Goal: Information Seeking & Learning: Learn about a topic

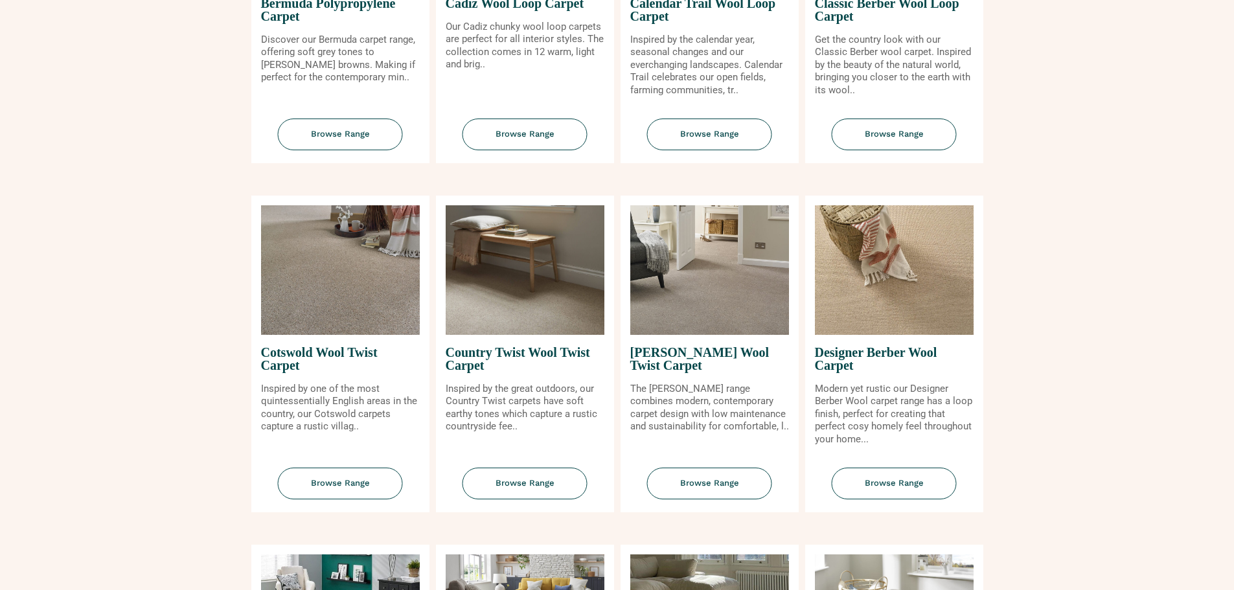
scroll to position [259, 0]
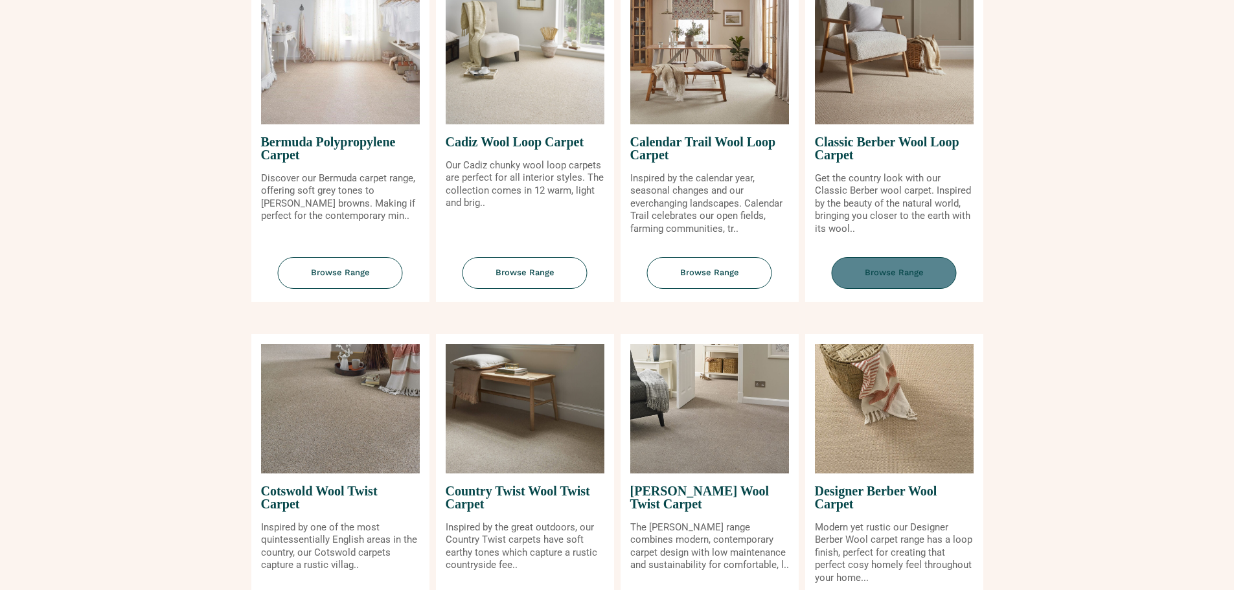
click at [912, 260] on span "Browse Range" at bounding box center [894, 273] width 125 height 32
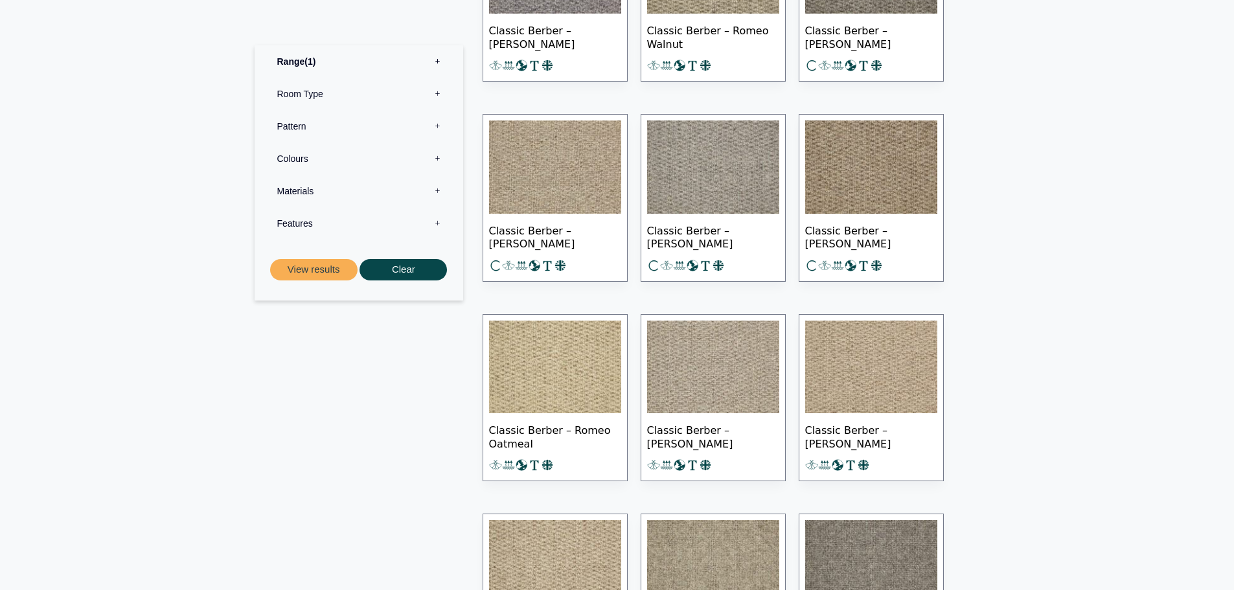
scroll to position [842, 0]
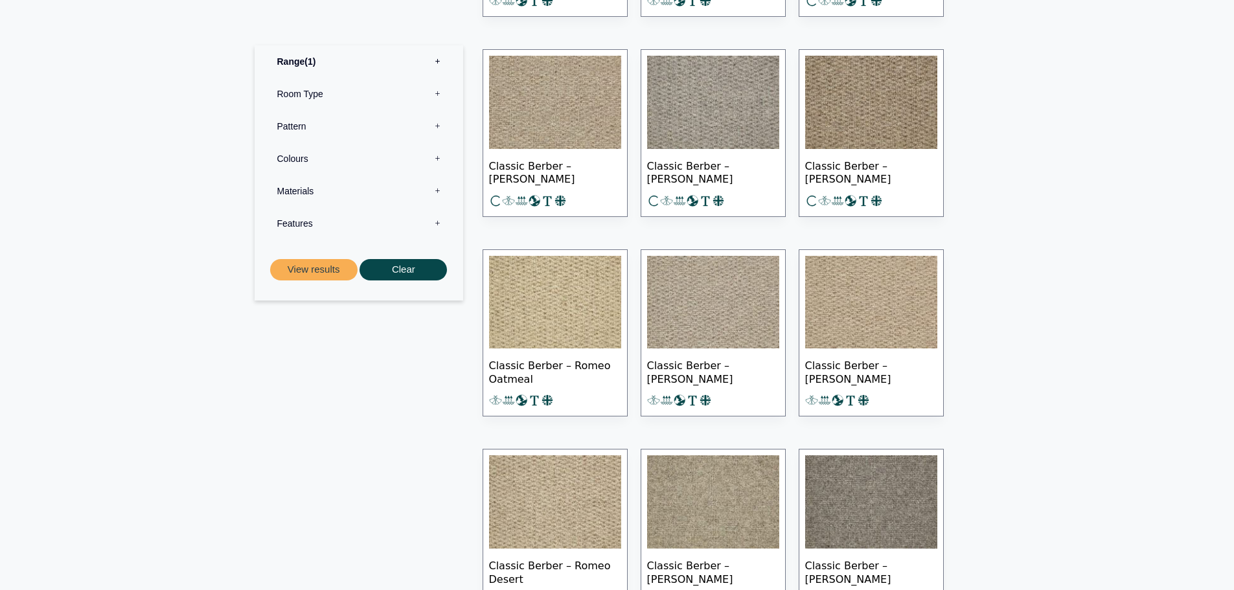
click at [738, 315] on img at bounding box center [713, 302] width 132 height 93
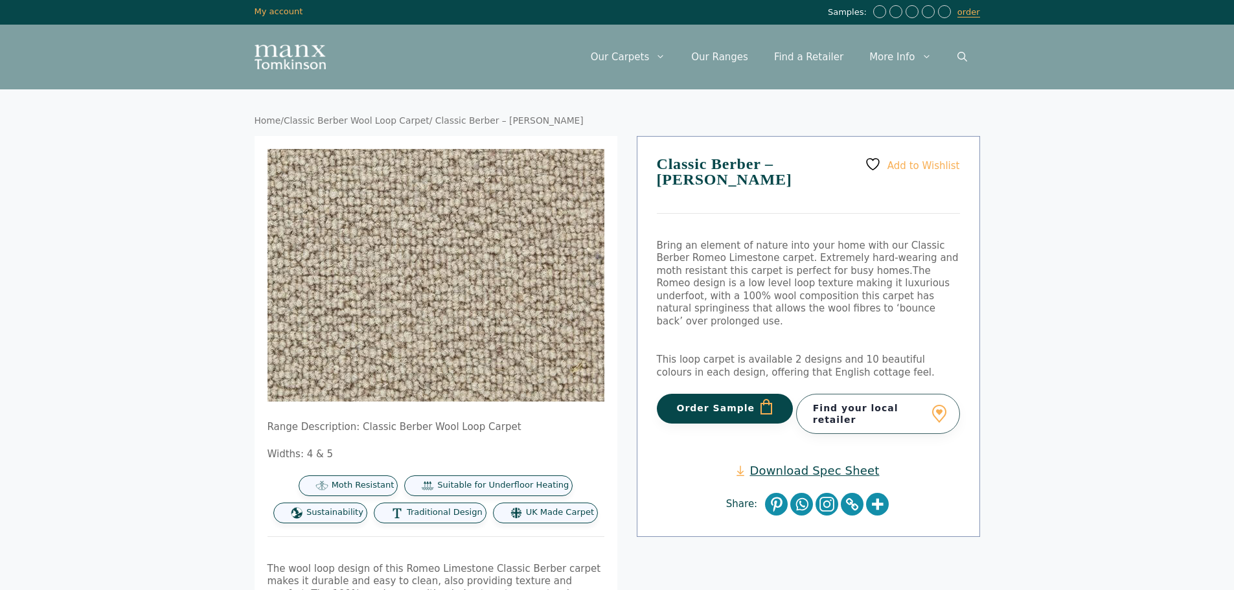
scroll to position [66, 0]
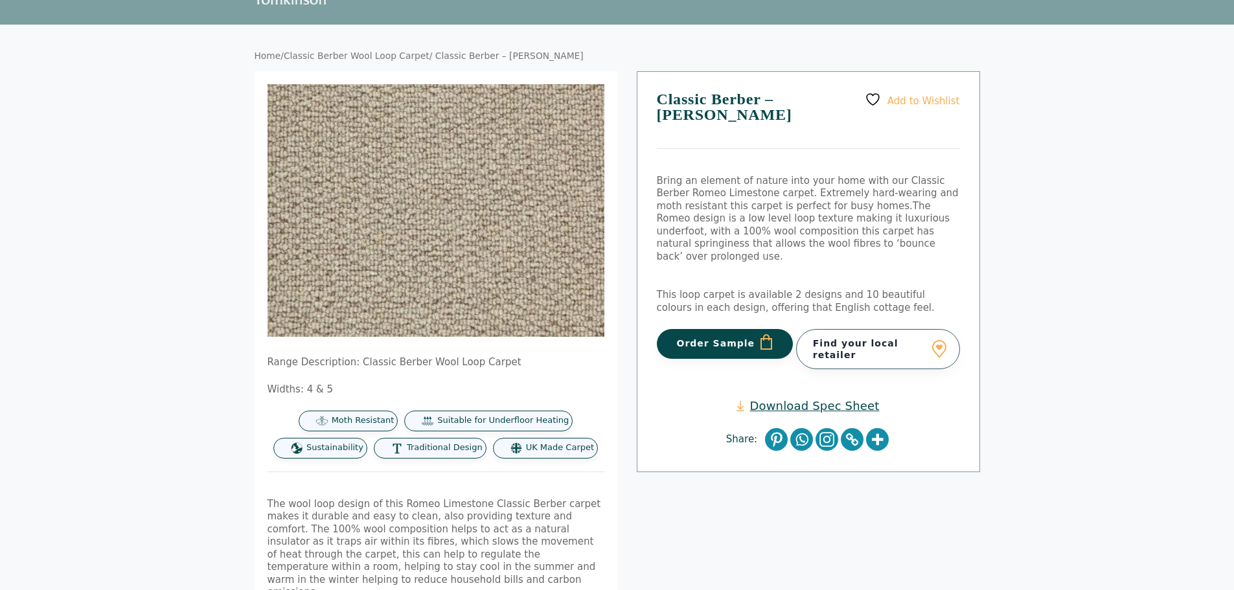
click at [376, 54] on link "Classic Berber Wool Loop Carpet" at bounding box center [357, 56] width 146 height 10
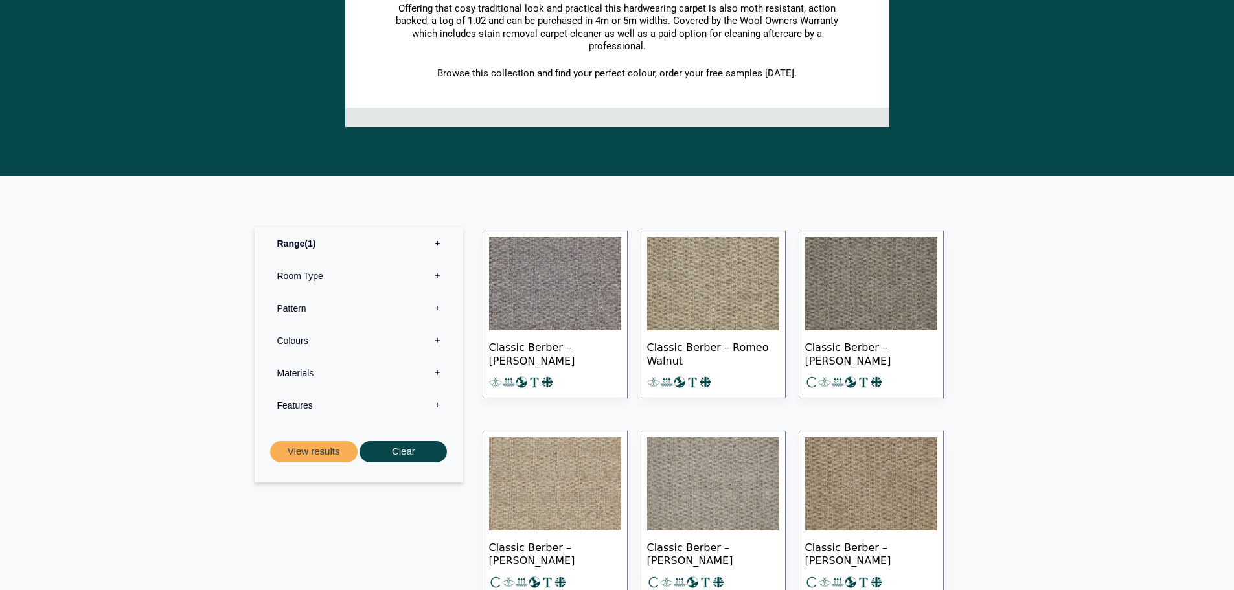
scroll to position [518, 0]
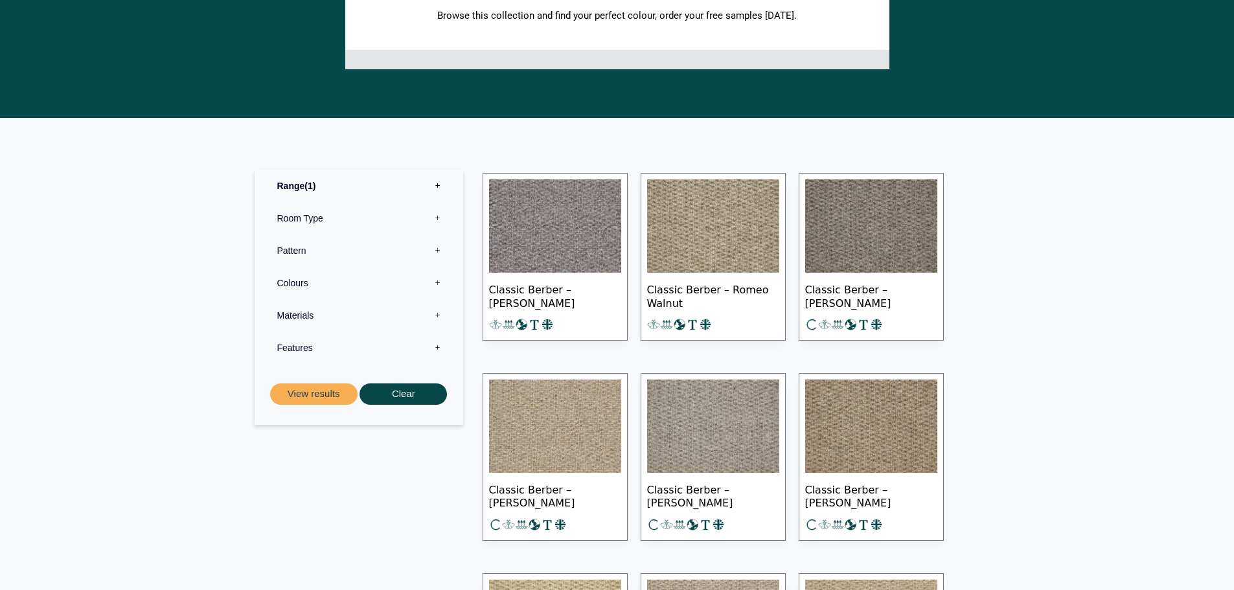
click at [360, 255] on label "Pattern 0" at bounding box center [358, 251] width 189 height 32
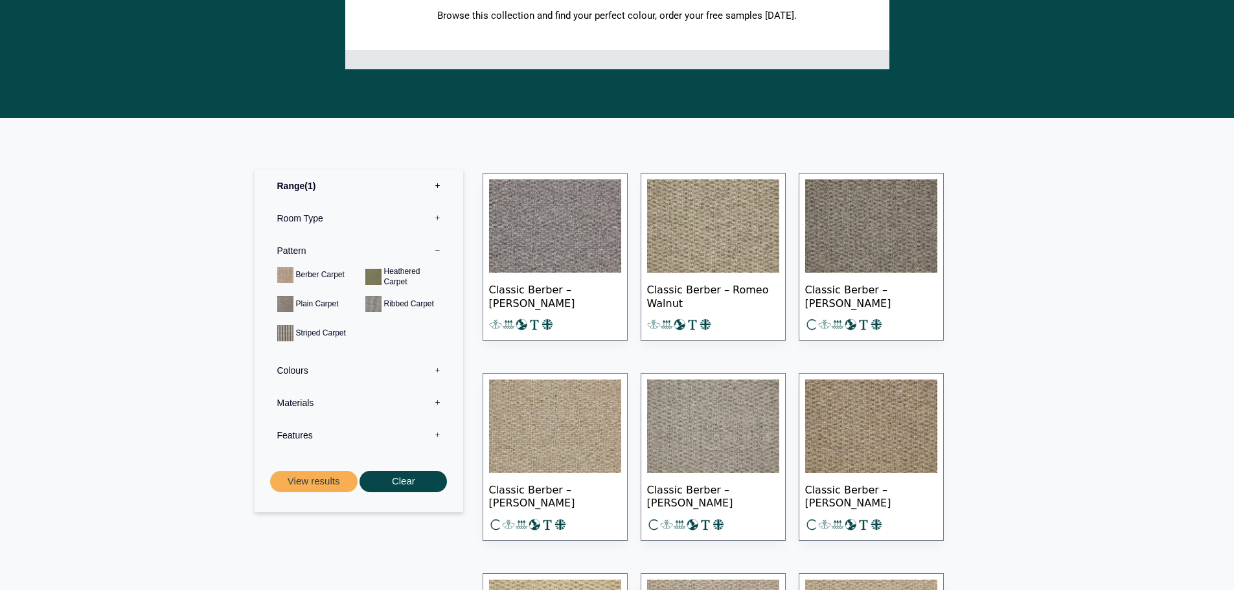
click at [379, 252] on label "Pattern 0" at bounding box center [358, 251] width 189 height 32
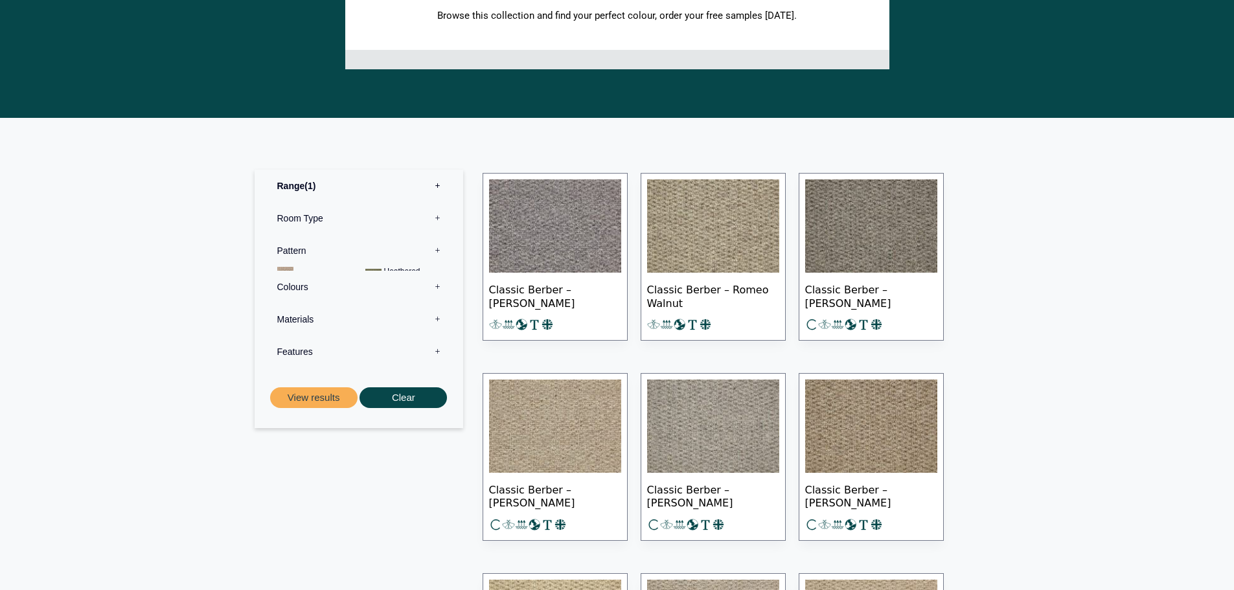
click at [377, 225] on label "Room Type 0" at bounding box center [358, 218] width 189 height 32
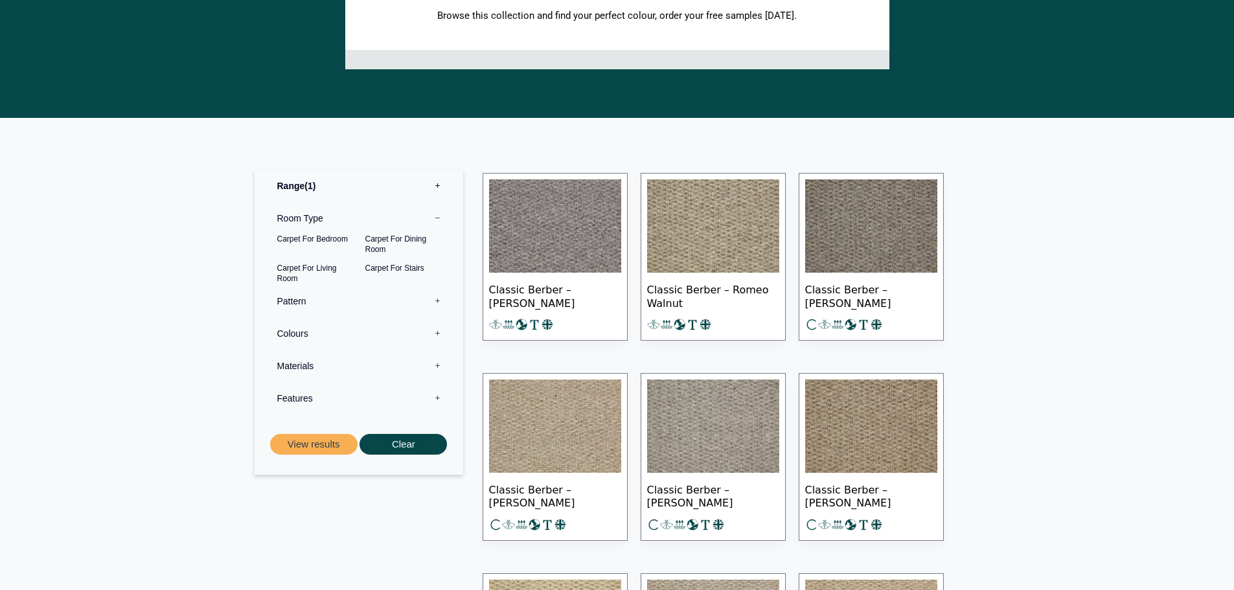
click at [375, 222] on label "Room Type 0" at bounding box center [358, 218] width 189 height 32
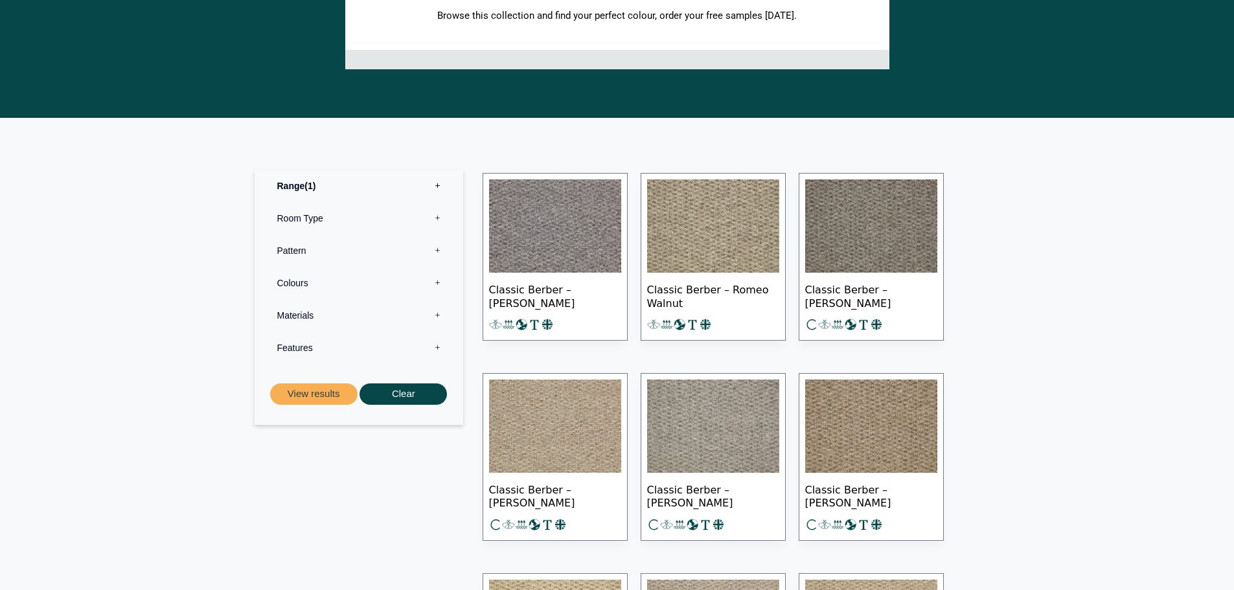
click at [353, 275] on label "Colours 0" at bounding box center [358, 283] width 189 height 32
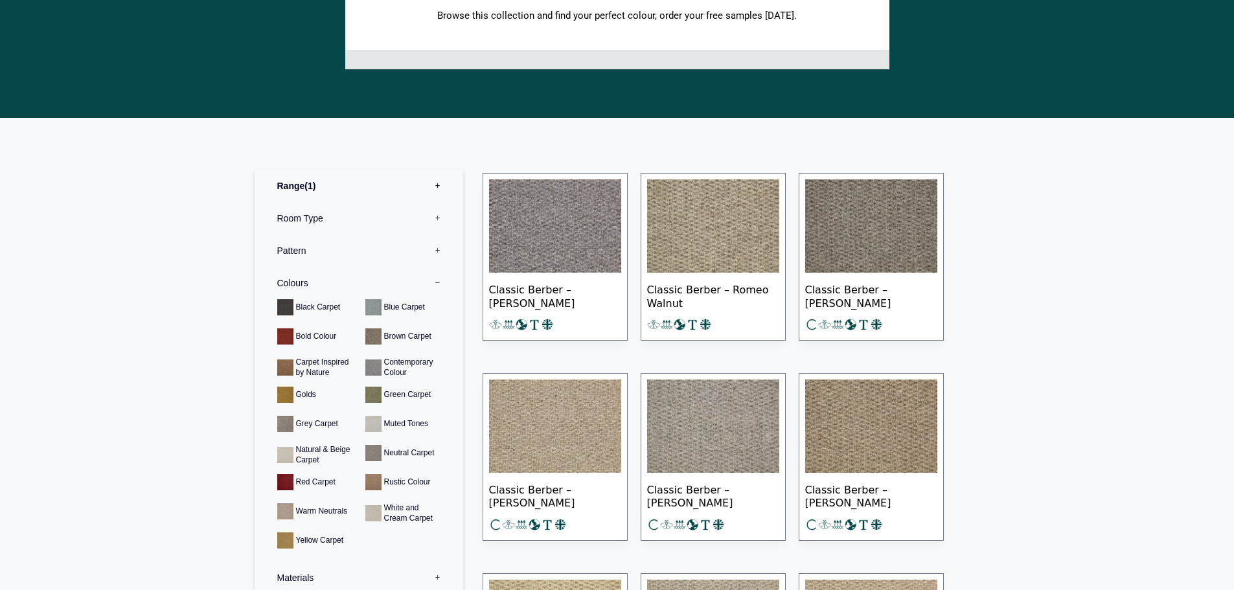
click at [353, 275] on label "Colours 0" at bounding box center [358, 283] width 189 height 32
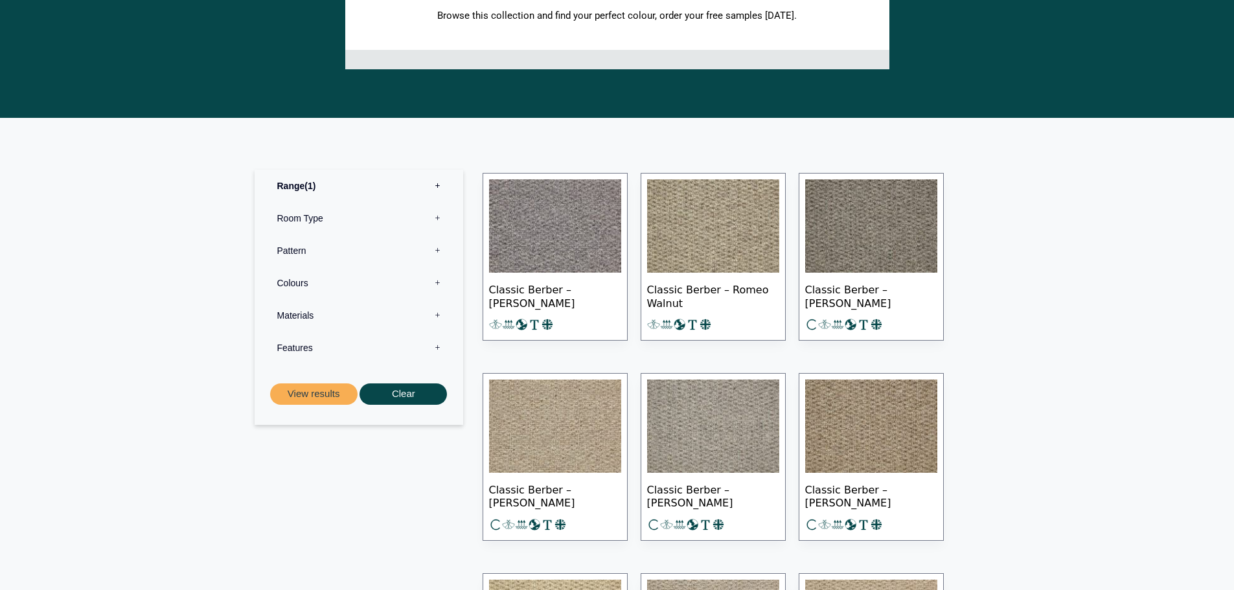
click at [365, 323] on label "Materials 0" at bounding box center [358, 315] width 189 height 32
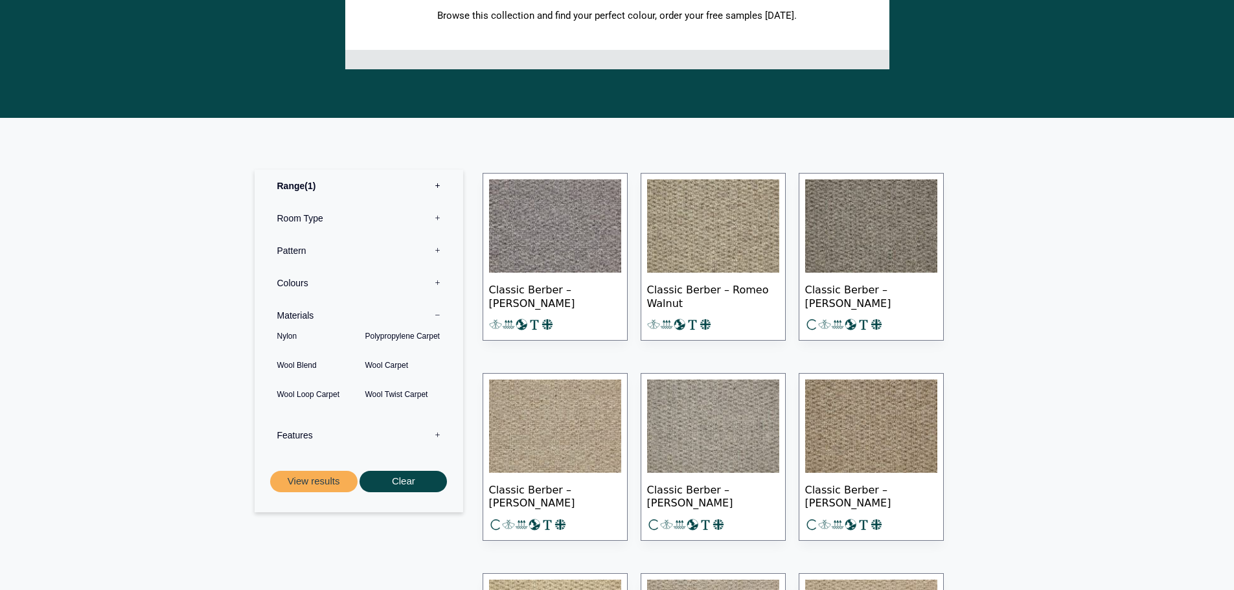
click at [360, 310] on label "Materials 0" at bounding box center [358, 315] width 189 height 32
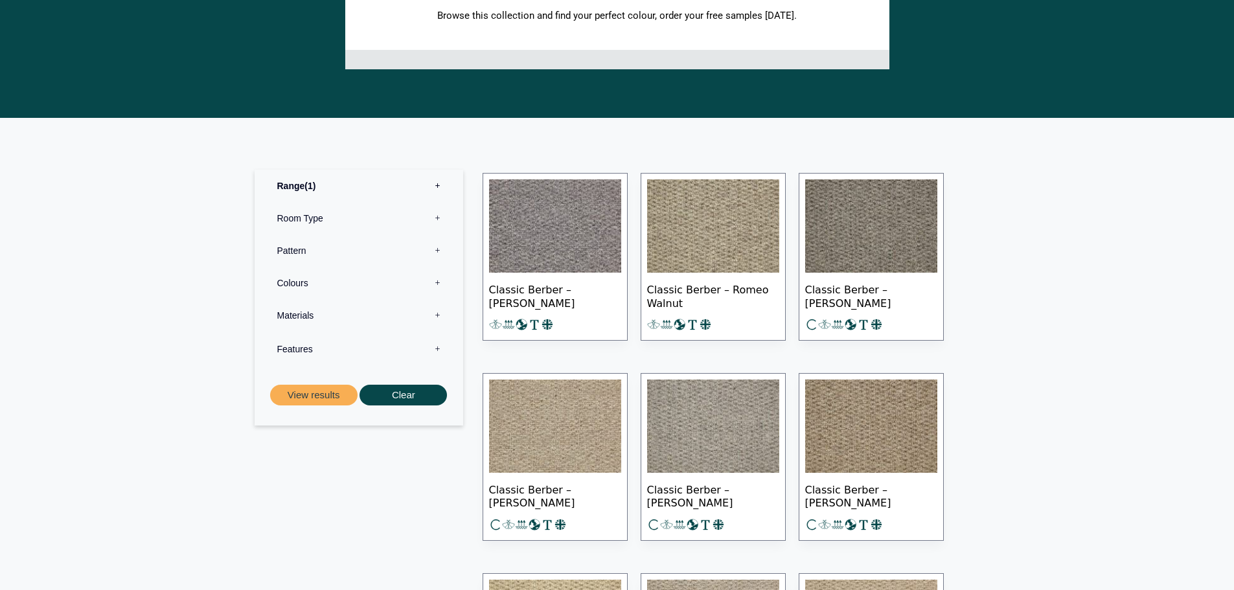
click at [363, 348] on label "Features 0" at bounding box center [358, 349] width 189 height 32
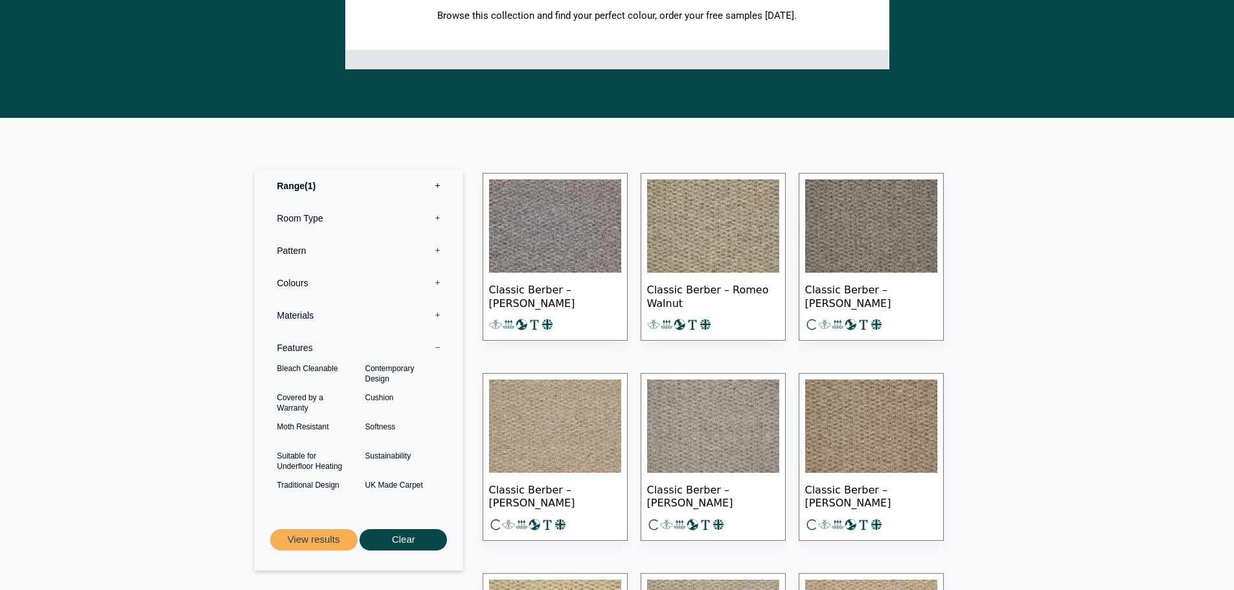
click at [363, 348] on label "Features 0" at bounding box center [358, 348] width 189 height 32
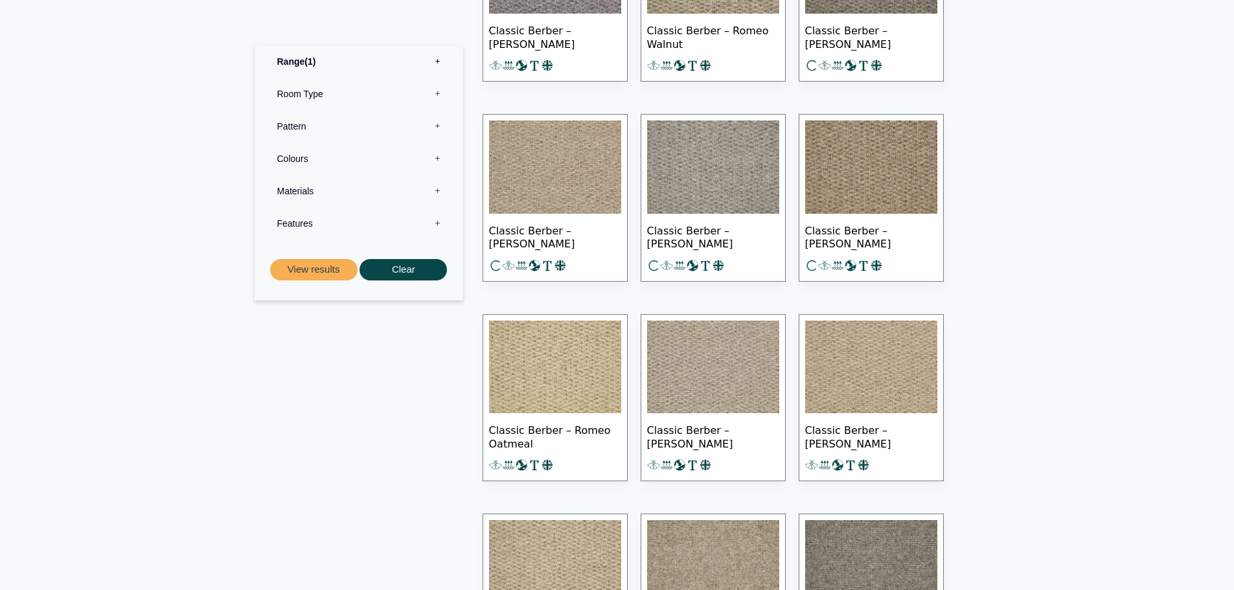
scroll to position [1102, 0]
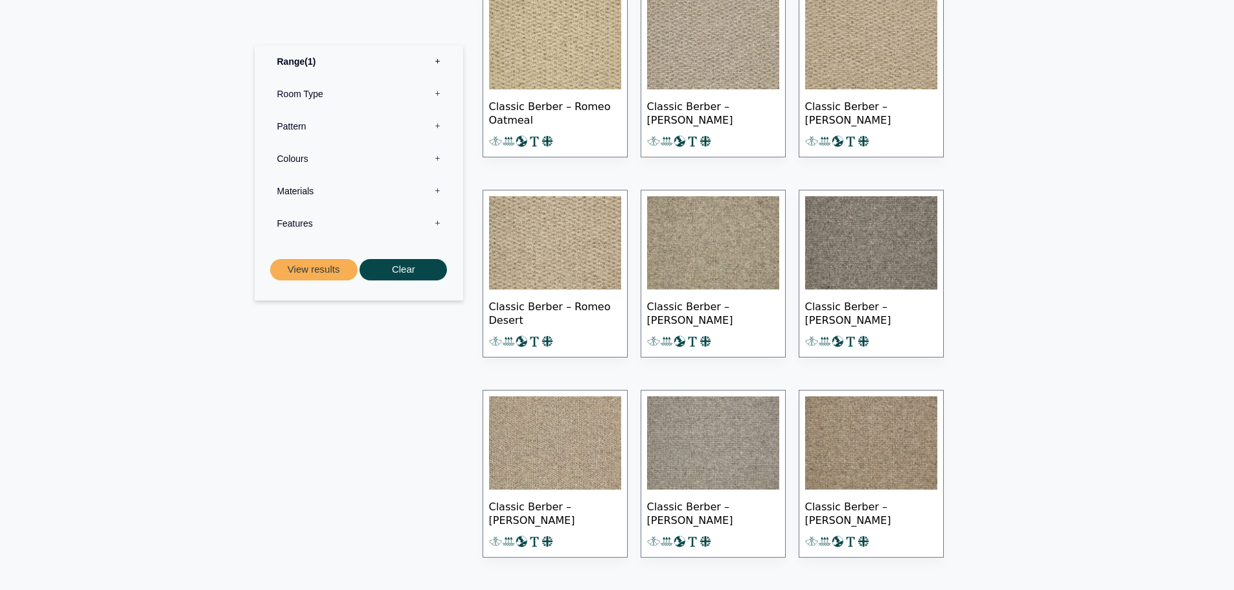
click at [745, 269] on img at bounding box center [713, 242] width 132 height 93
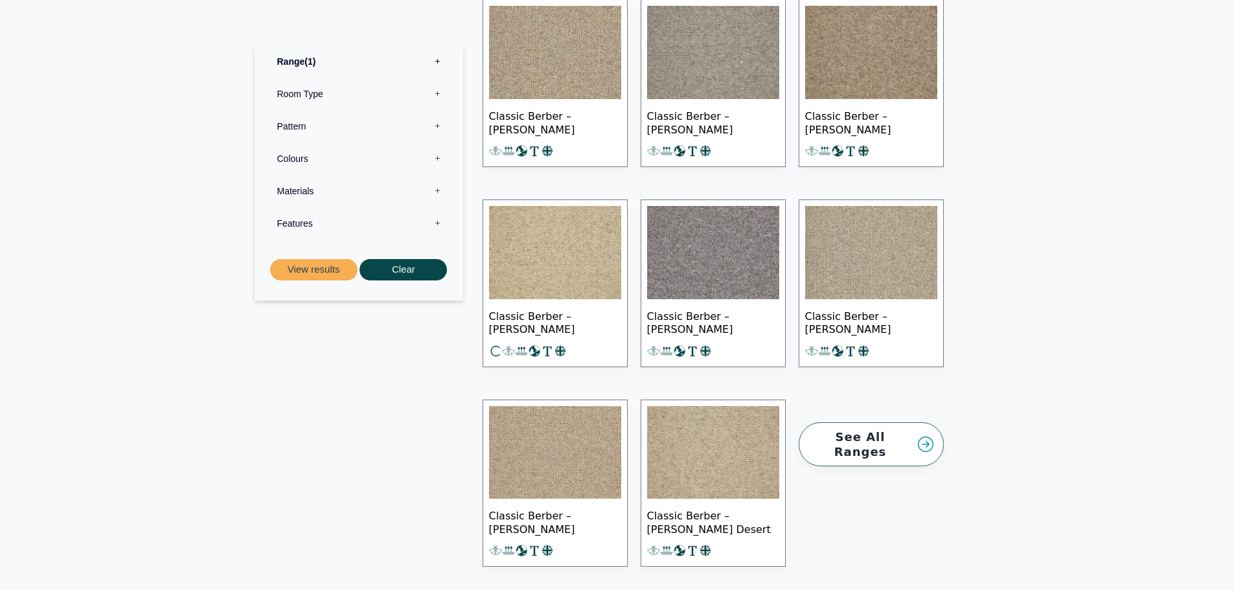
scroll to position [1555, 0]
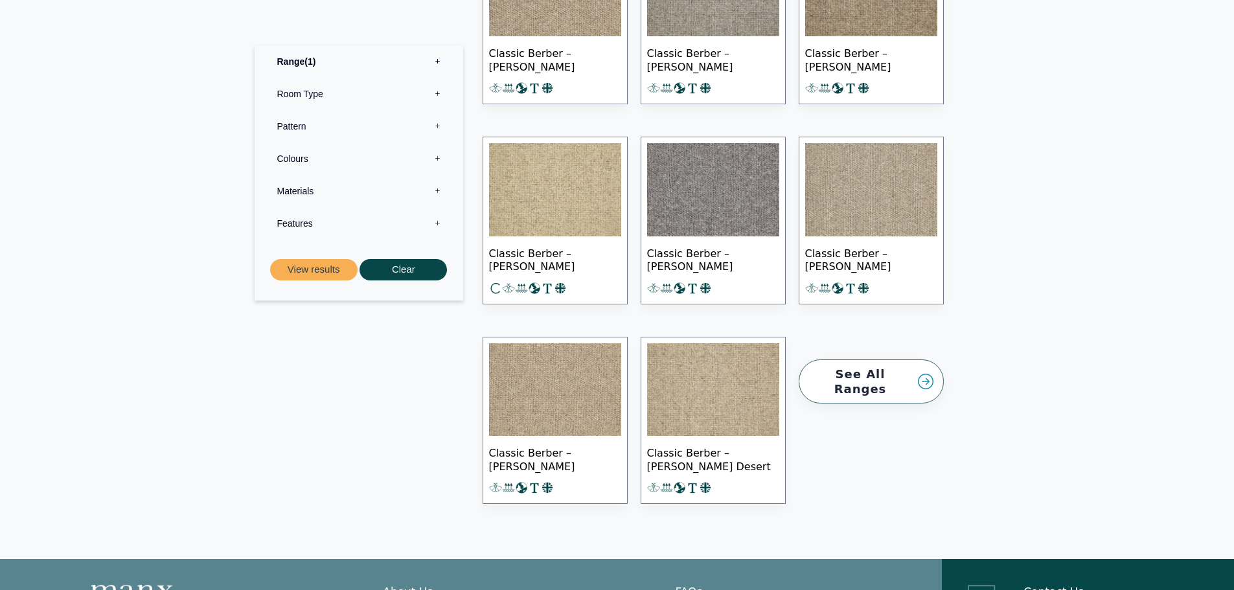
click at [880, 371] on link "See All Ranges" at bounding box center [871, 382] width 145 height 45
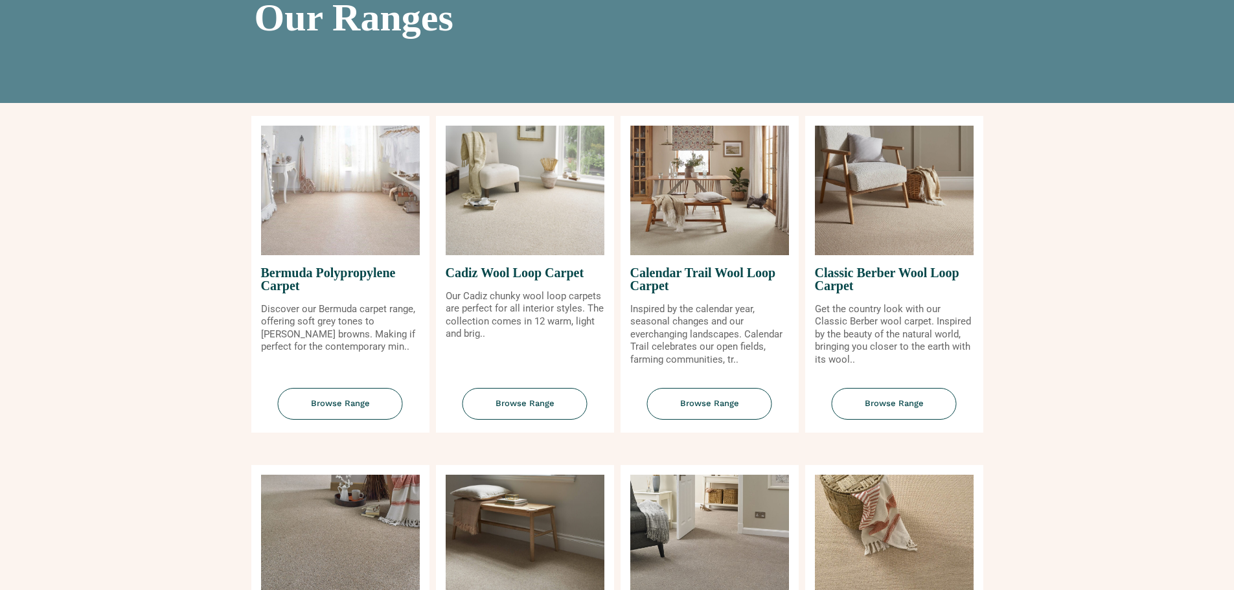
scroll to position [130, 0]
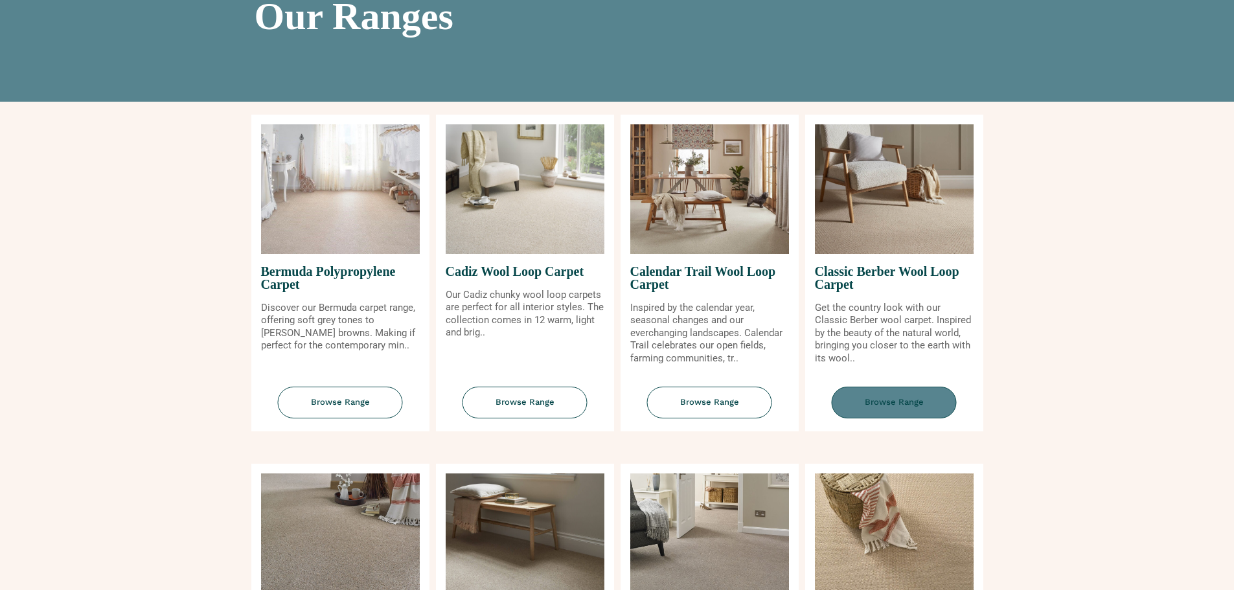
click at [895, 414] on span "Browse Range" at bounding box center [894, 403] width 125 height 32
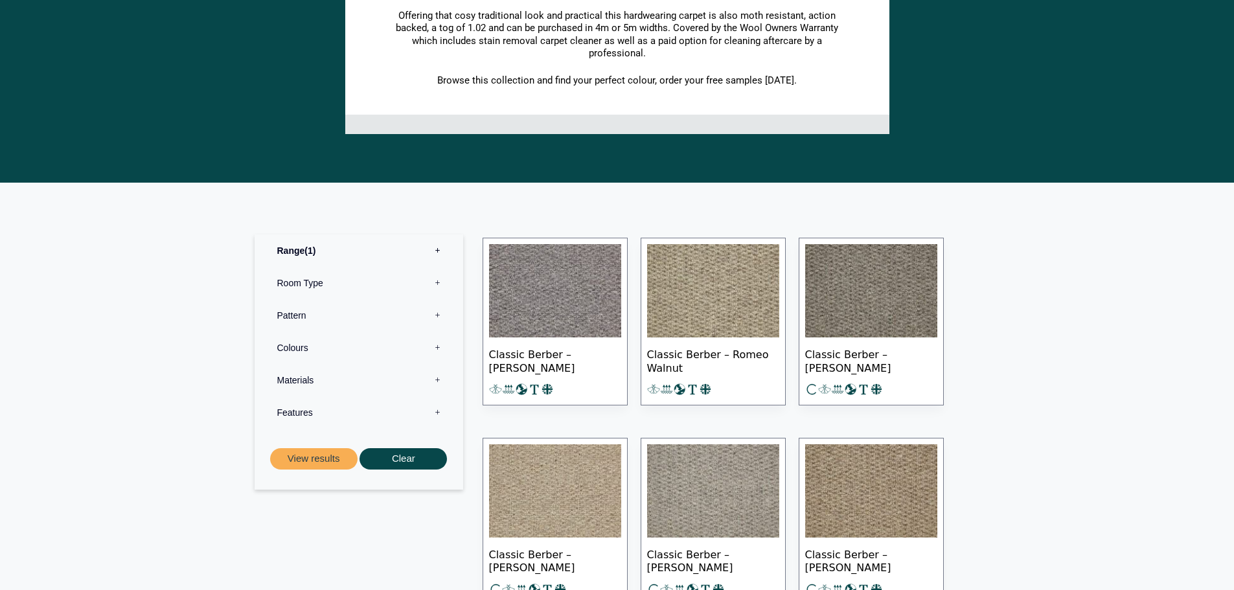
scroll to position [842, 0]
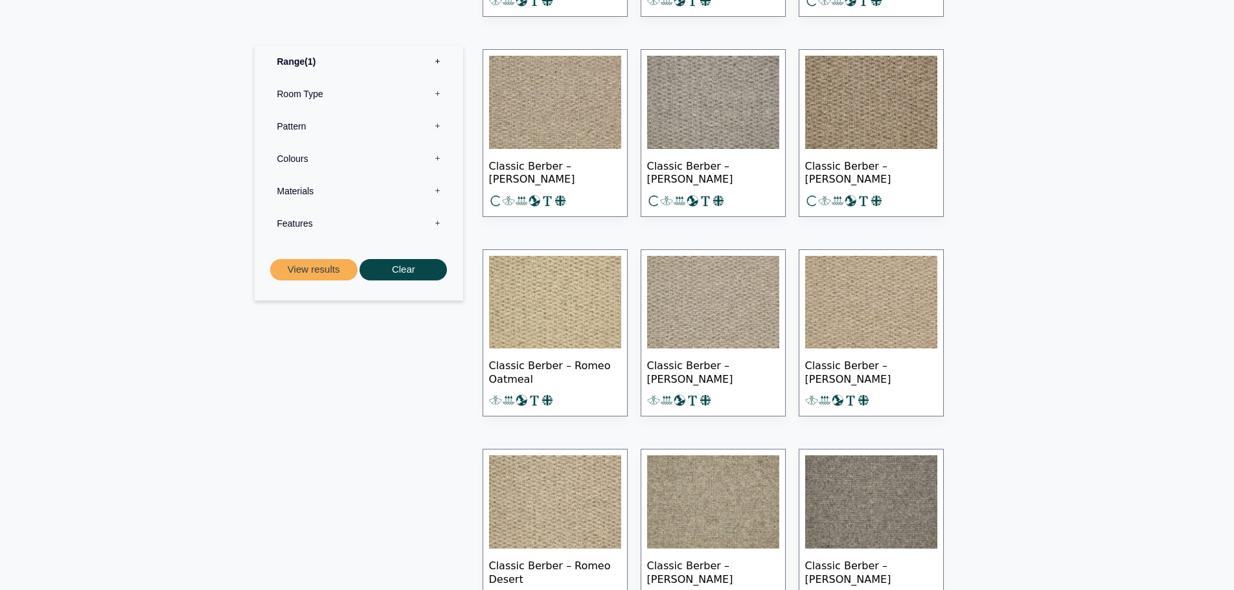
click at [586, 304] on img at bounding box center [555, 302] width 132 height 93
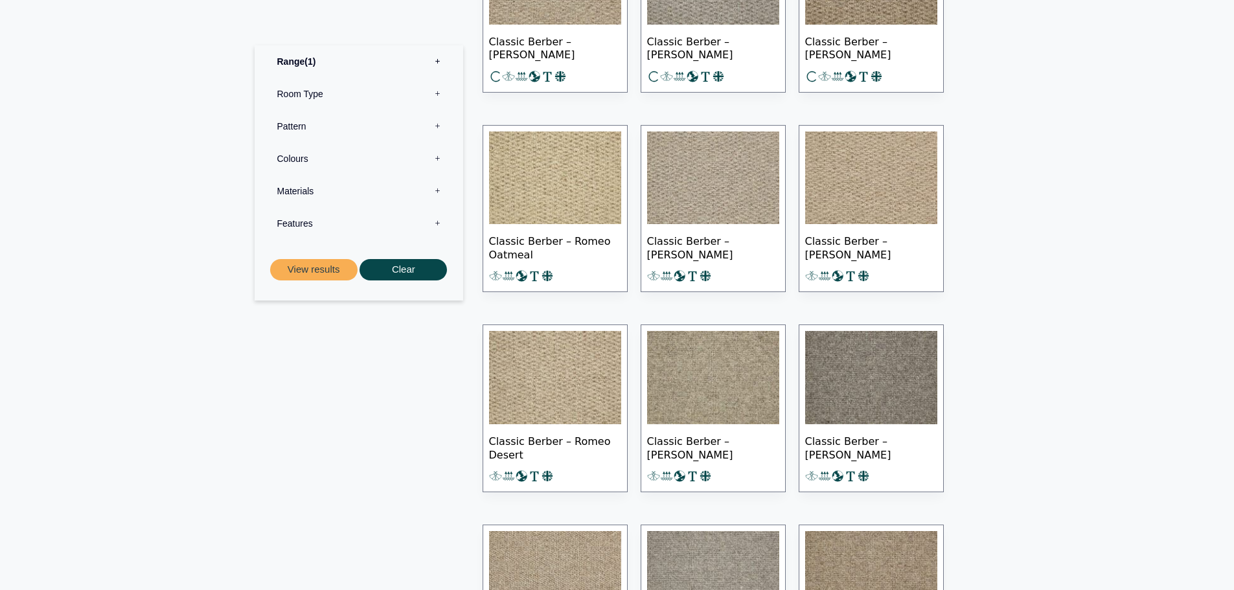
scroll to position [972, 0]
